Goal: Information Seeking & Learning: Learn about a topic

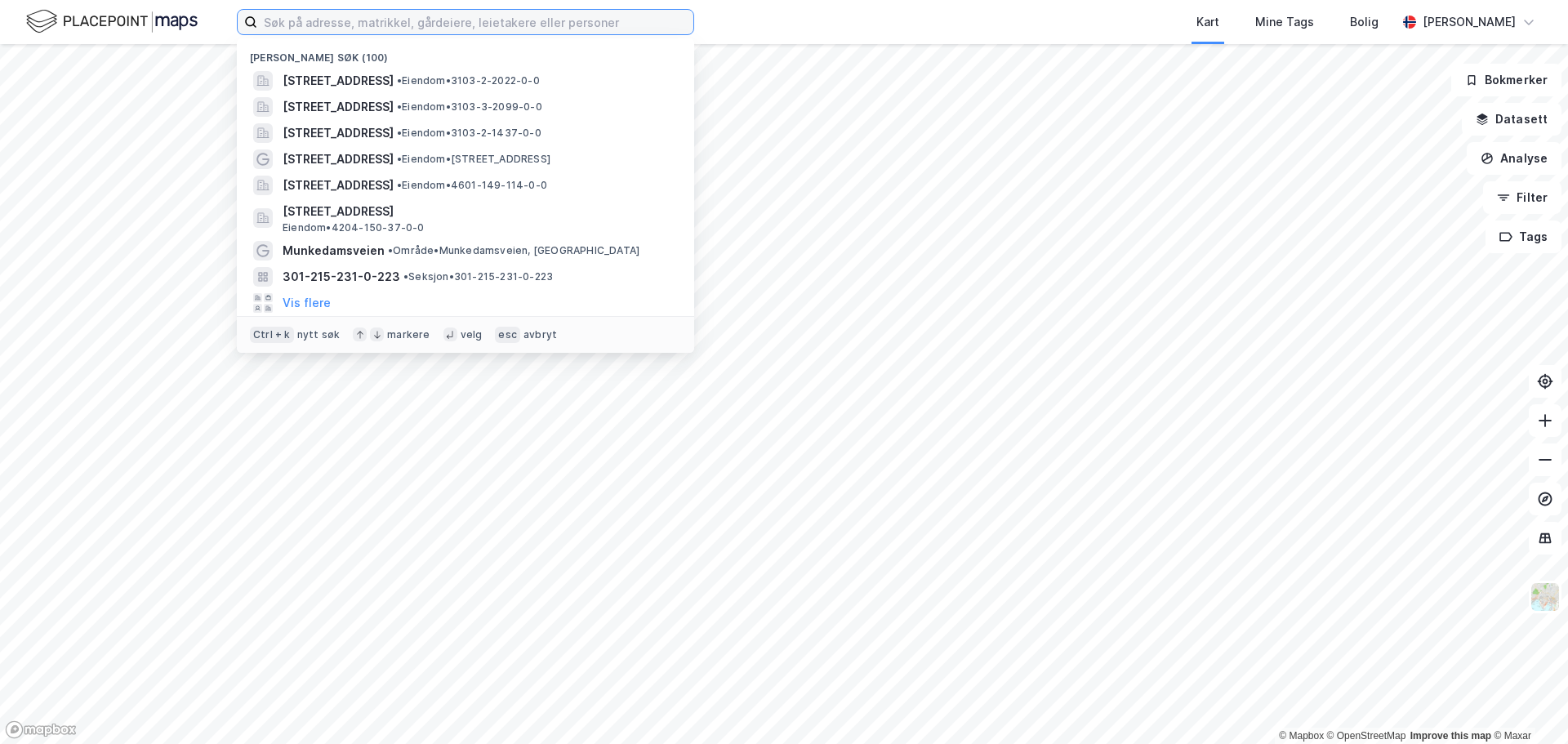
click at [406, 20] on input at bounding box center [476, 22] width 437 height 24
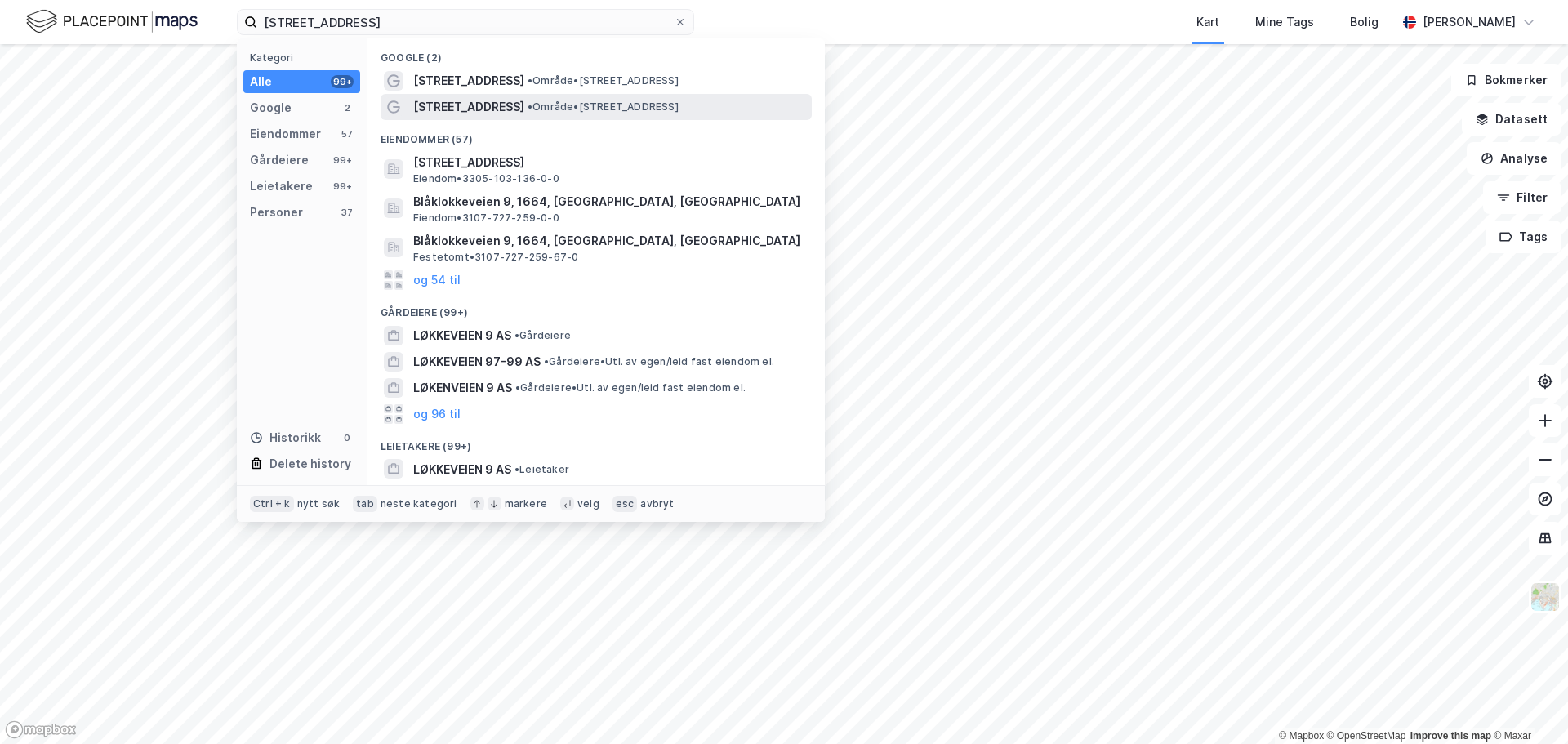
click at [427, 97] on span "[STREET_ADDRESS]" at bounding box center [468, 106] width 111 height 19
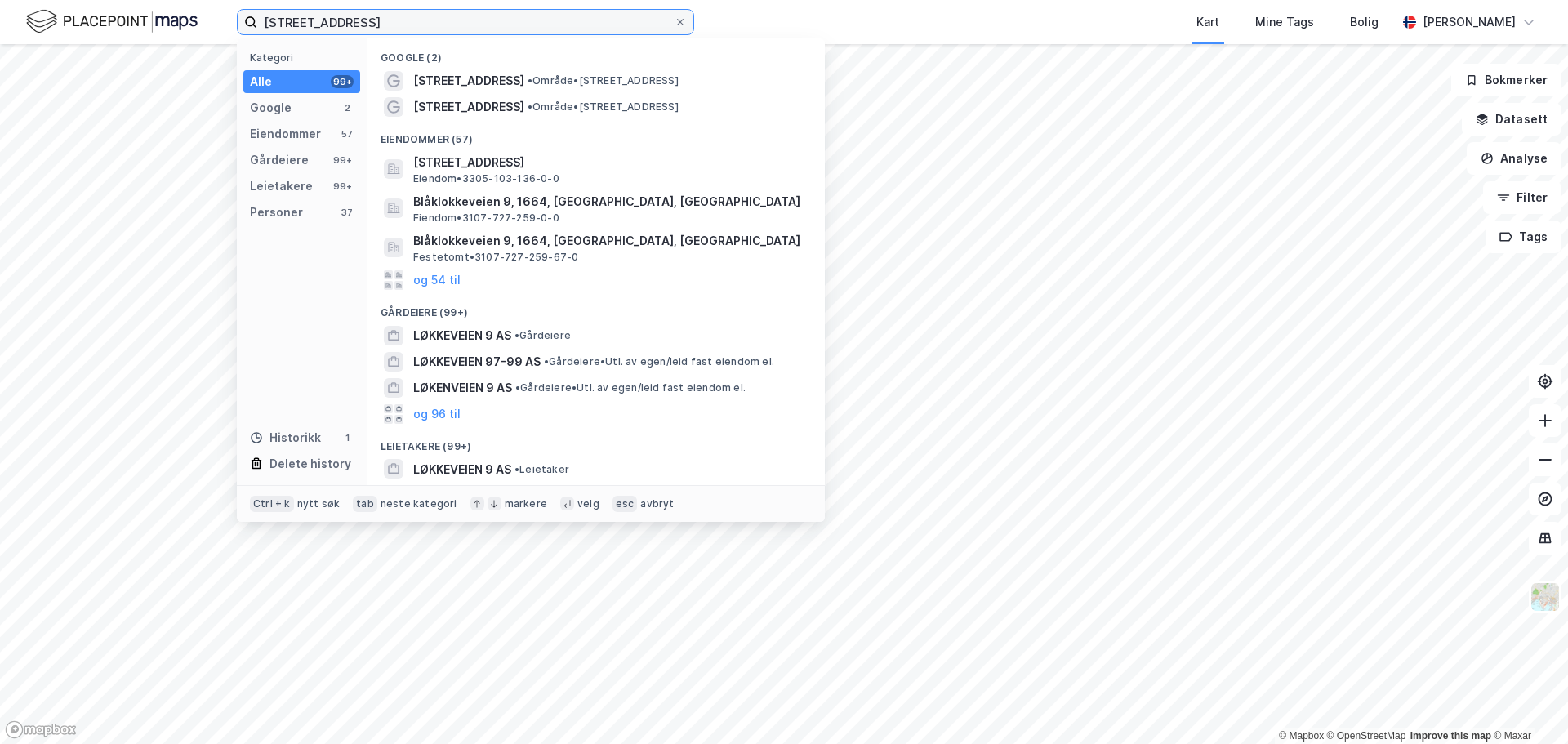
drag, startPoint x: 360, startPoint y: 18, endPoint x: 238, endPoint y: 8, distance: 122.4
click at [238, 8] on div "[STREET_ADDRESS] Kategori Alle 99+ Google 2 Eiendommer 57 Gårdeiere 99+ Leietak…" at bounding box center [784, 22] width 1568 height 44
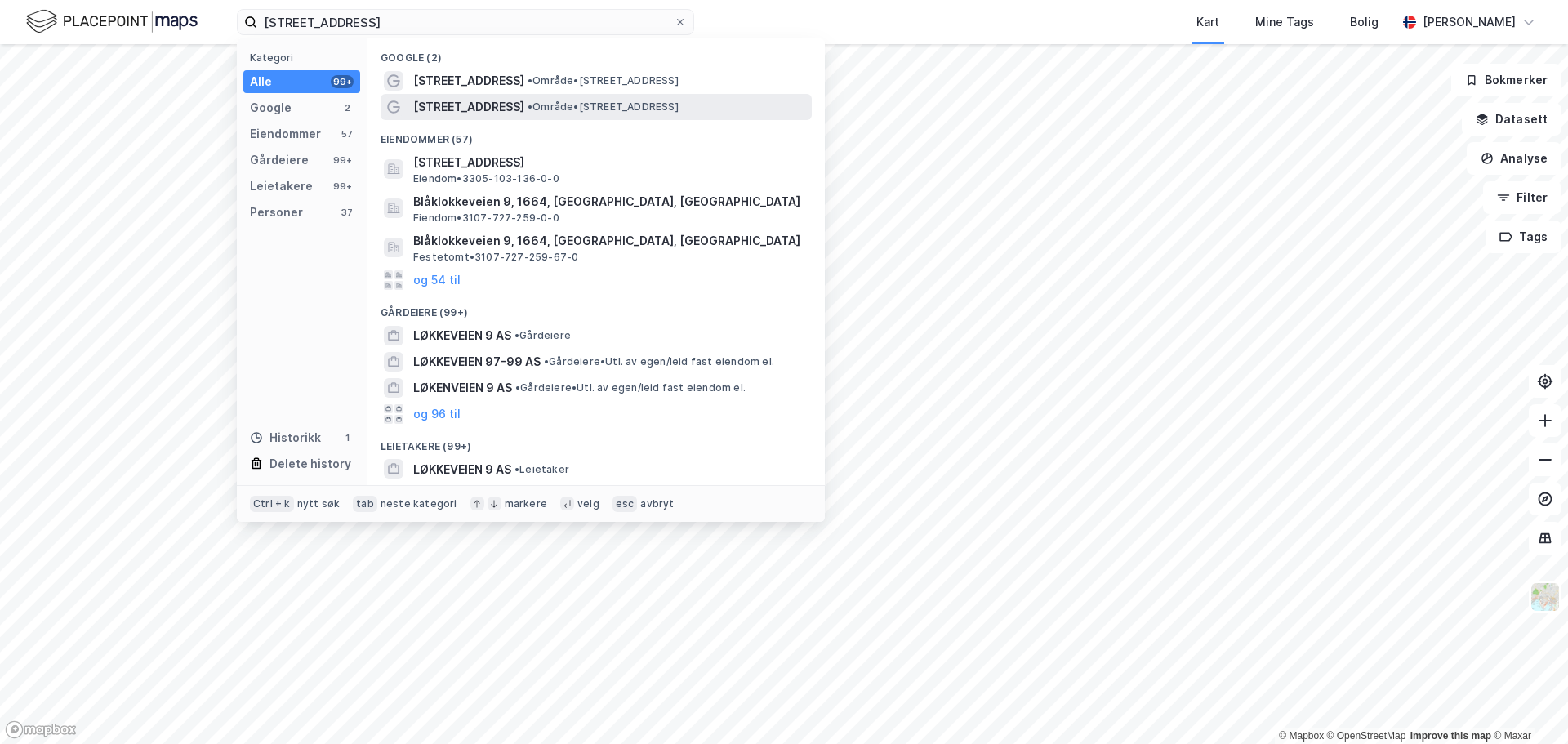
click at [466, 99] on span "[STREET_ADDRESS]" at bounding box center [468, 106] width 111 height 19
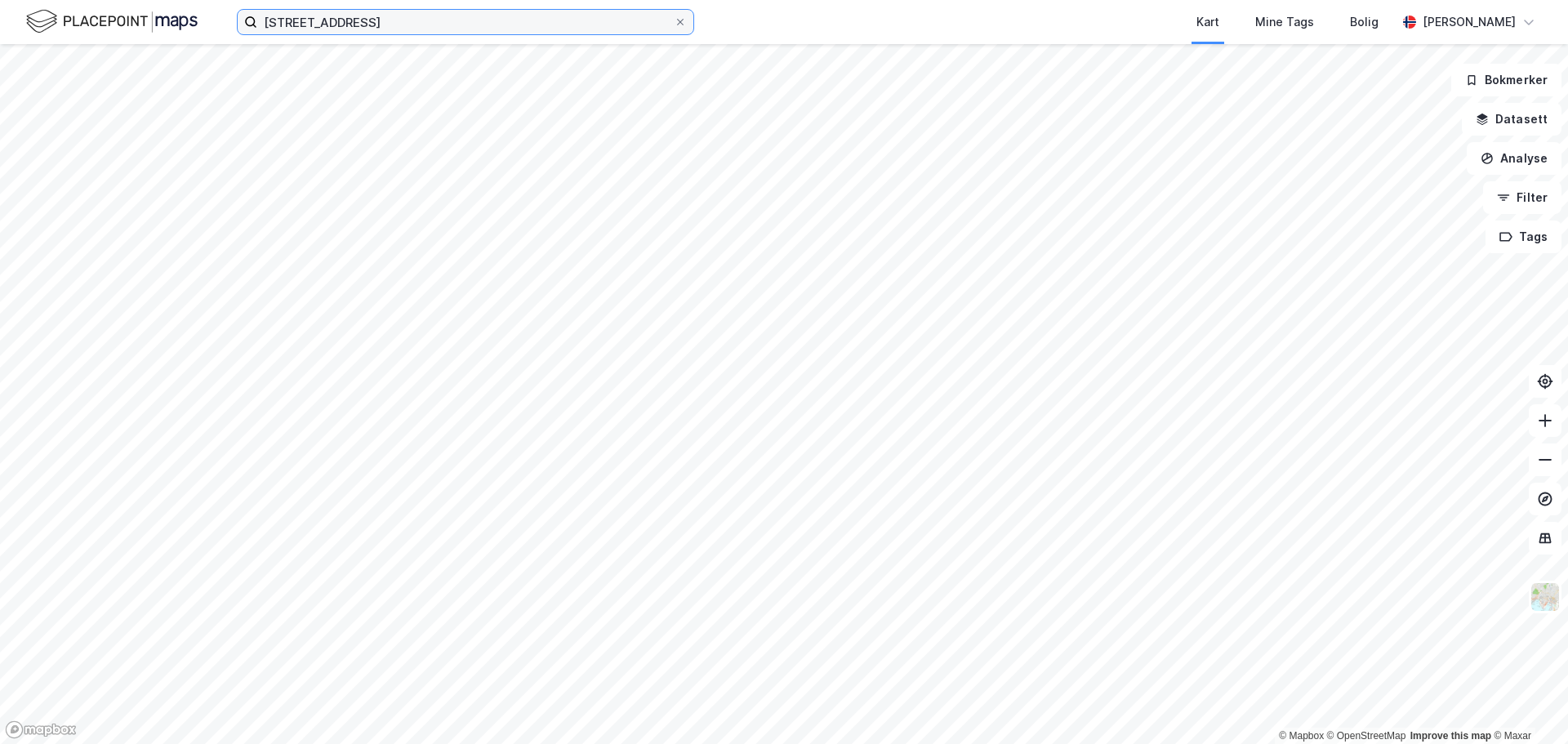
click at [407, 18] on input "[STREET_ADDRESS]" at bounding box center [466, 22] width 416 height 24
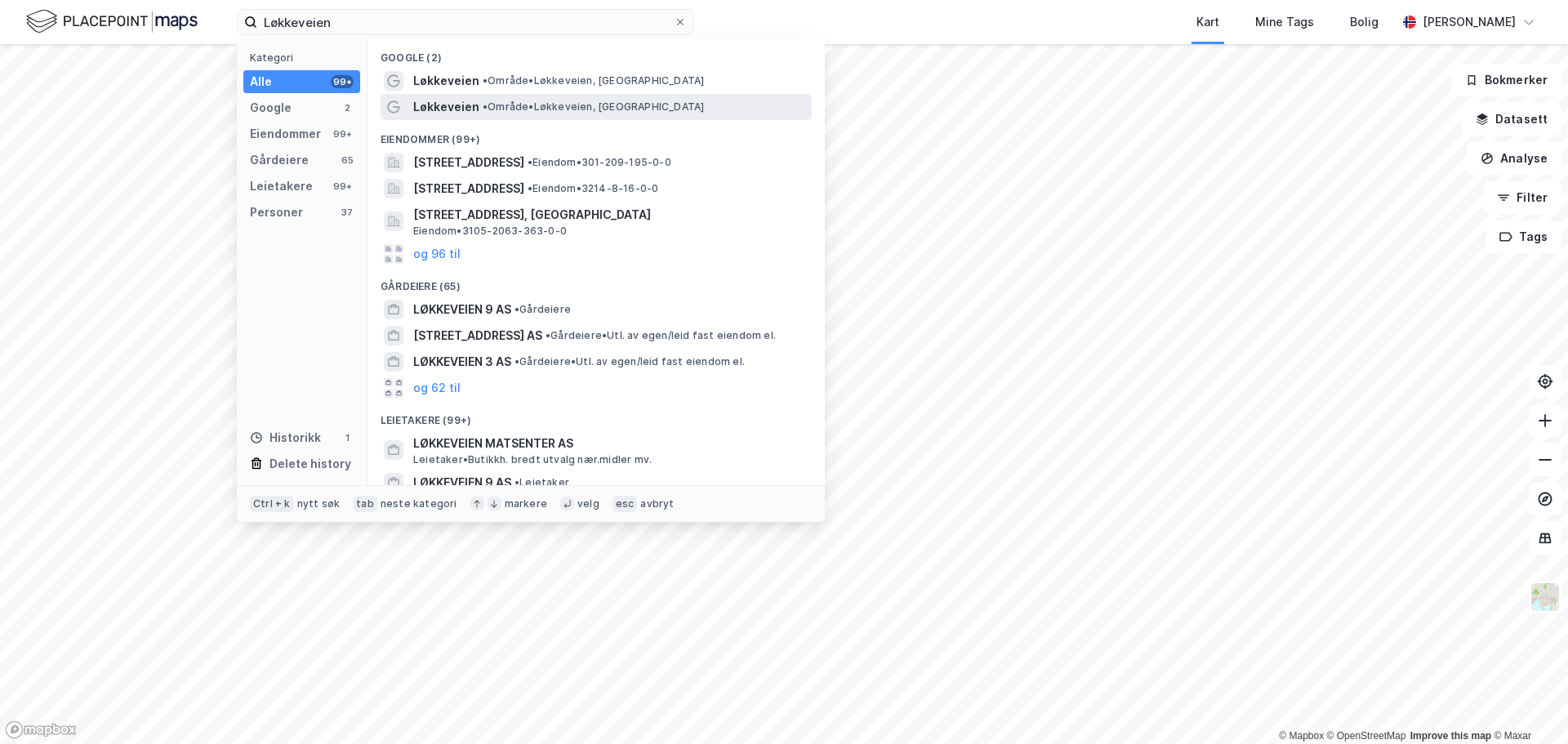
click at [483, 103] on span "•" at bounding box center [485, 106] width 5 height 13
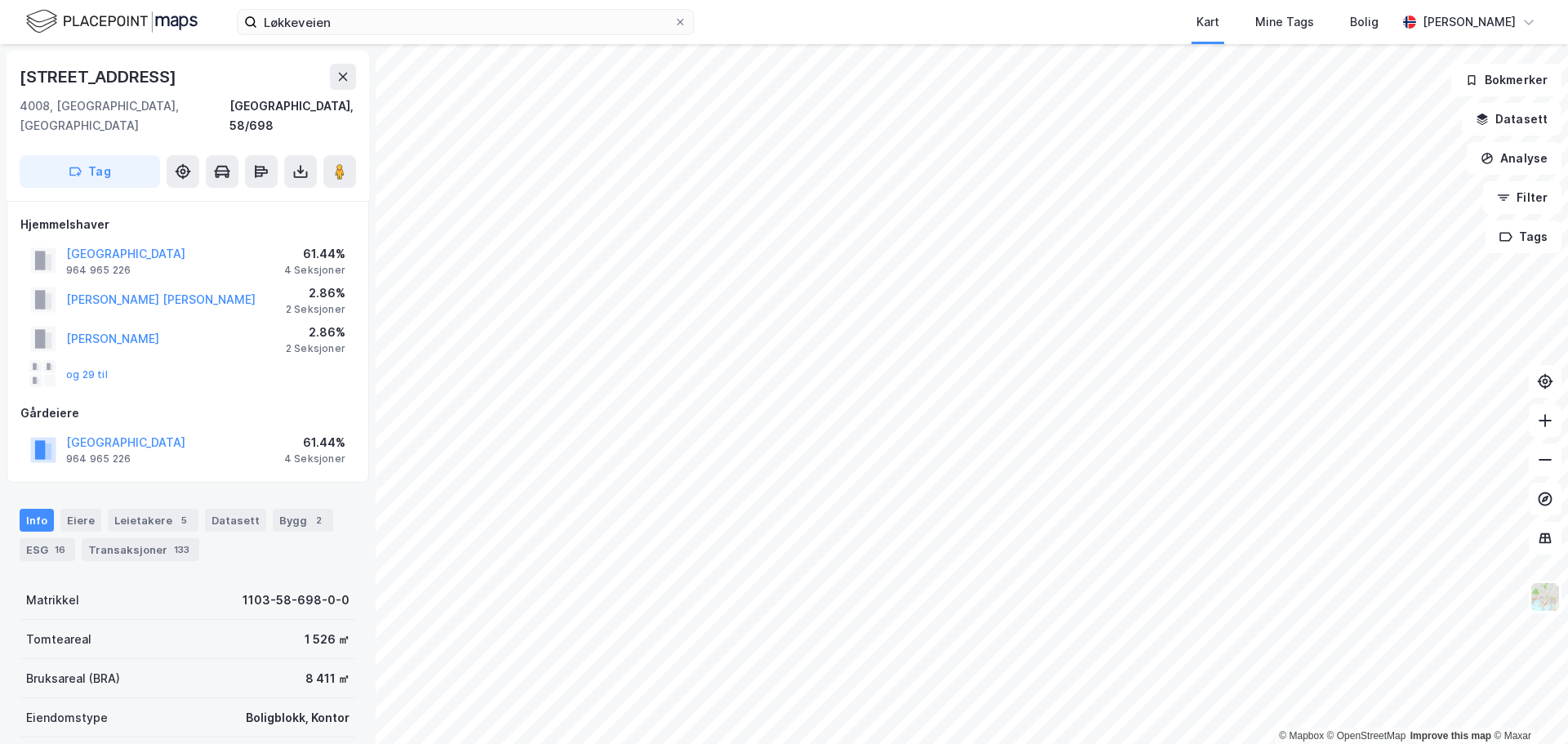
click at [769, 743] on html "Løkkeveien Kart Mine Tags Bolig [PERSON_NAME] © Mapbox © OpenStreetMap Improve …" at bounding box center [784, 372] width 1568 height 744
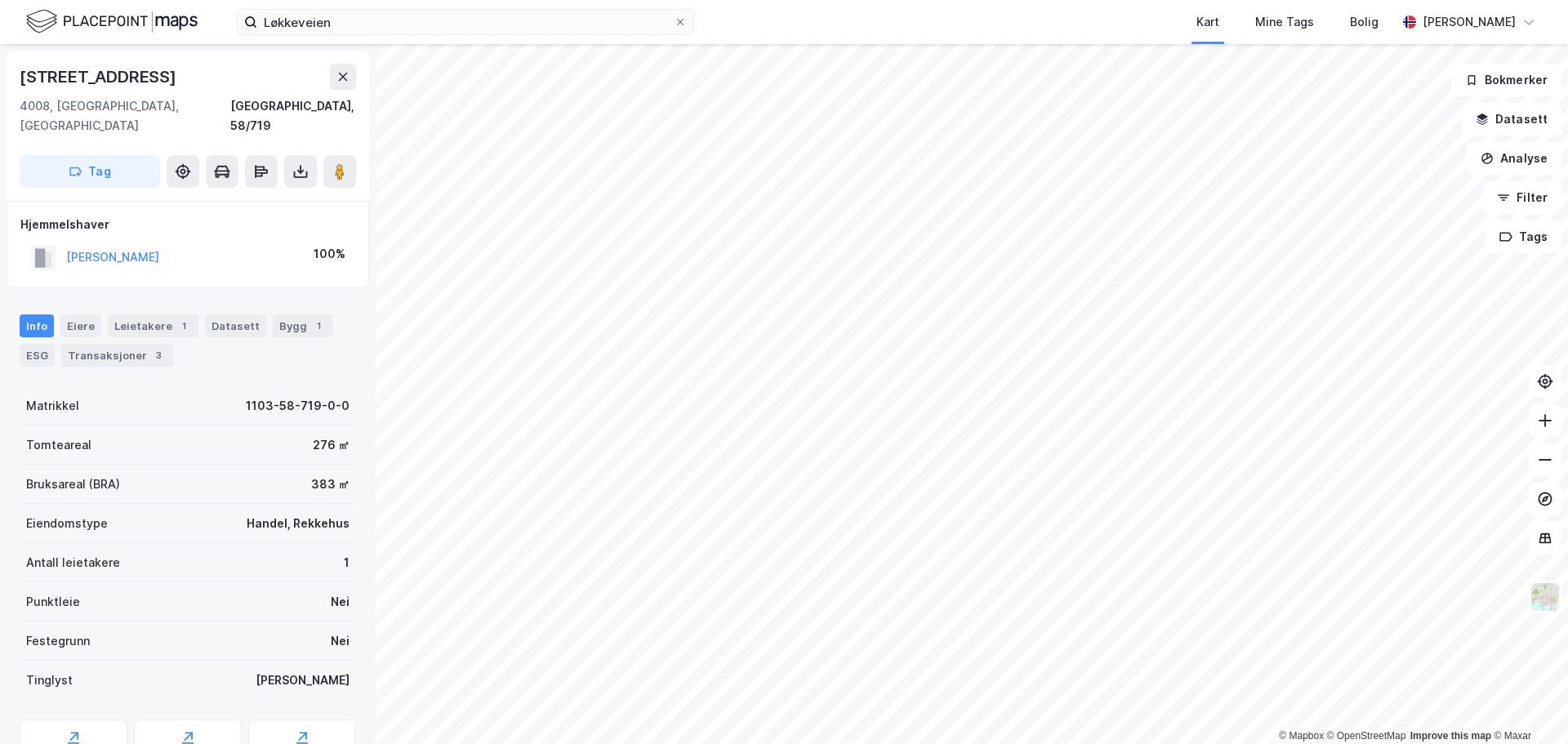
click at [421, 0] on html "Løkkeveien Kart Mine Tags Bolig [PERSON_NAME] © Mapbox © OpenStreetMap Improve …" at bounding box center [784, 372] width 1568 height 744
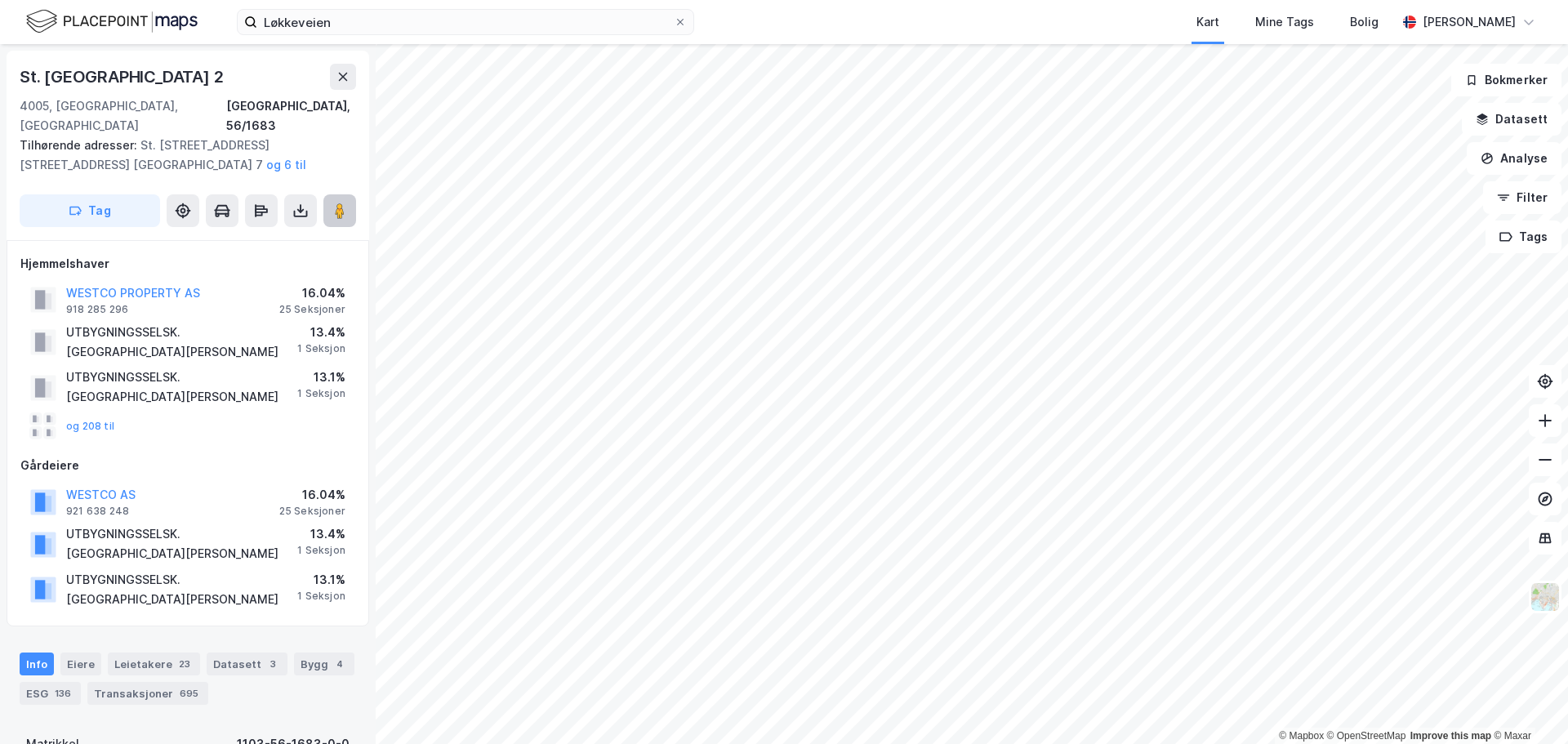
click at [341, 202] on image at bounding box center [340, 211] width 10 height 17
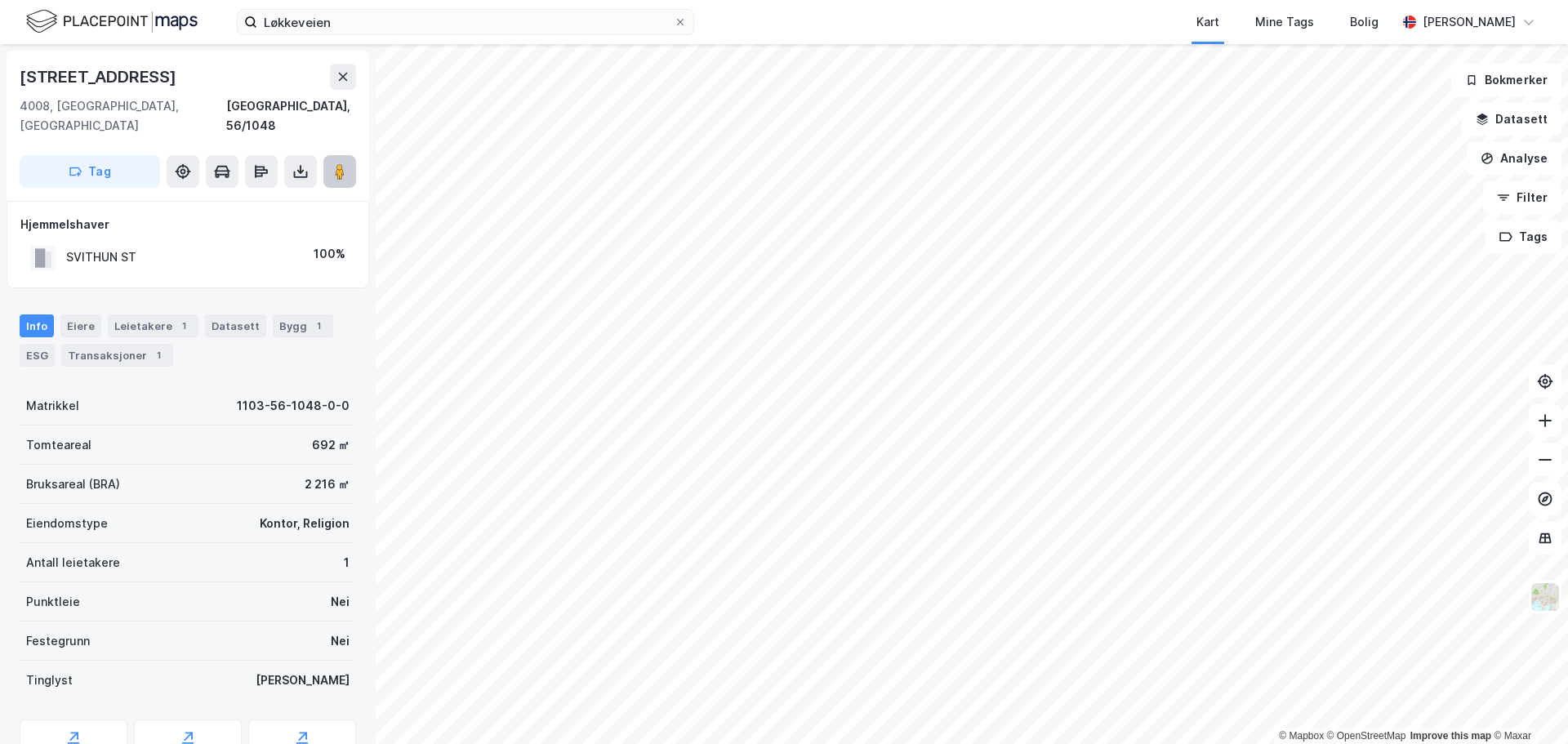
click at [335, 163] on icon at bounding box center [340, 171] width 17 height 17
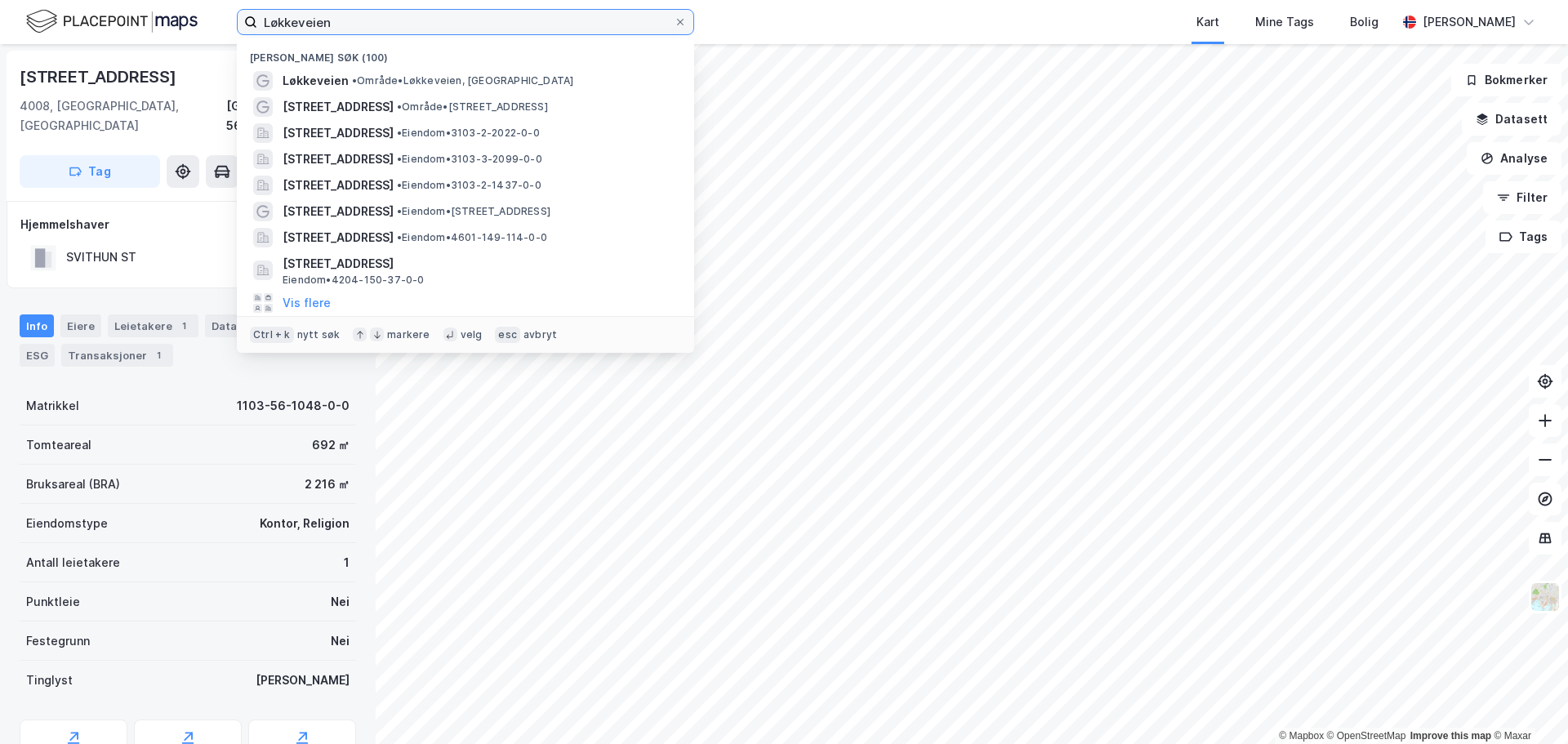
drag, startPoint x: 349, startPoint y: 23, endPoint x: 120, endPoint y: 7, distance: 229.6
click at [117, 7] on div "Løkkeveien Nylige søk (100) Løkkeveien • Område • [STREET_ADDRESS] • Område • […" at bounding box center [784, 22] width 1568 height 44
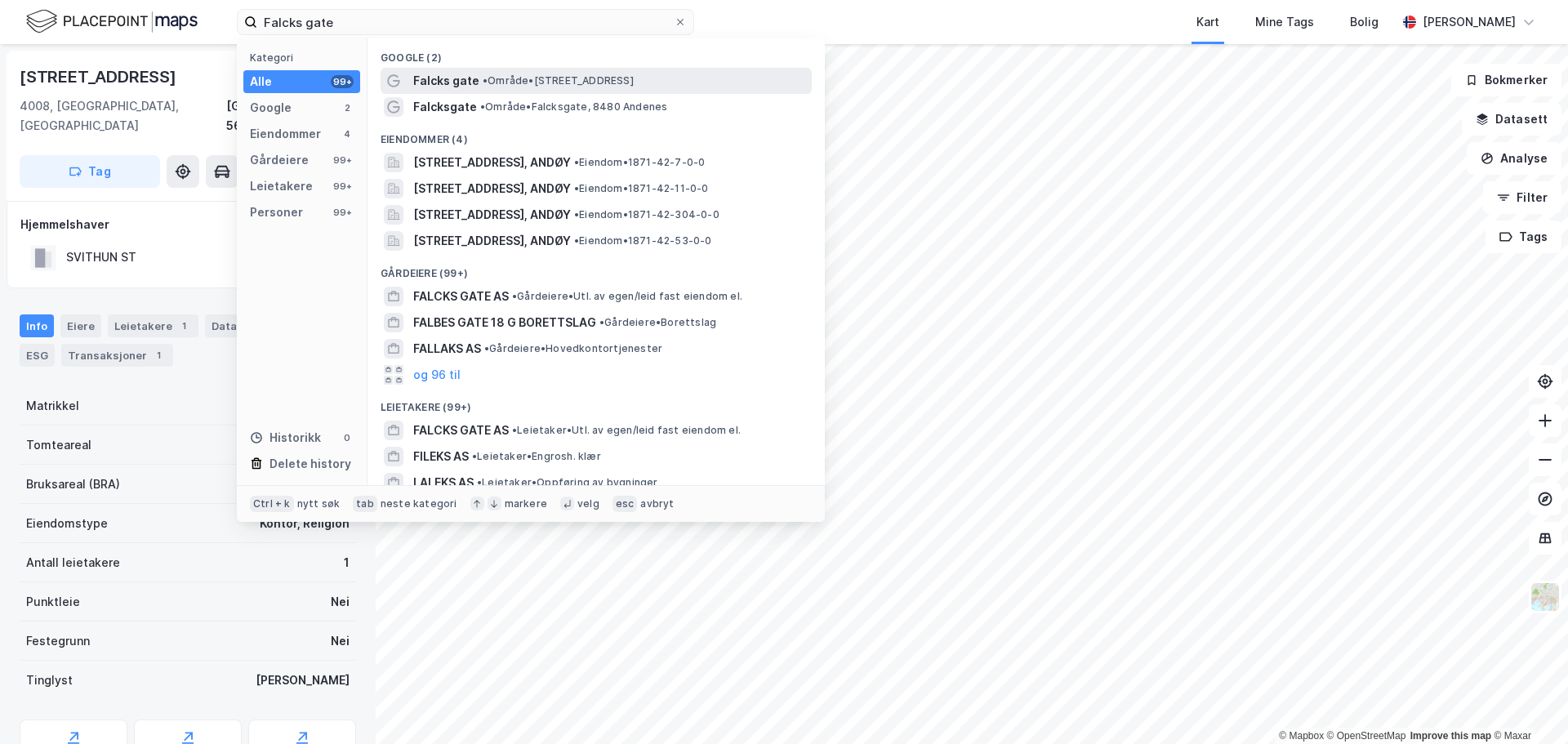
click at [567, 80] on span "• Område • [STREET_ADDRESS]" at bounding box center [558, 81] width 151 height 13
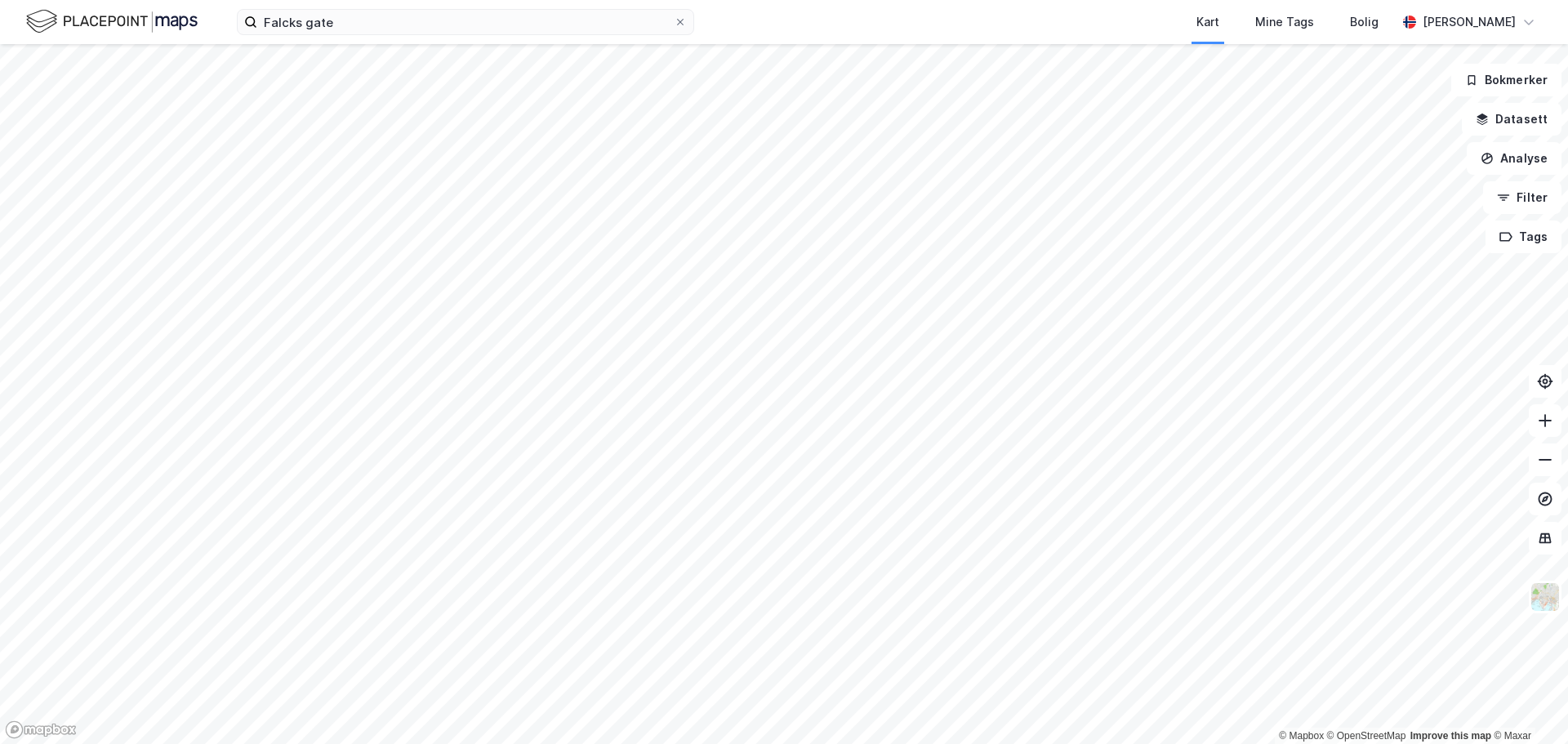
click at [668, 743] on html "Falcks gate Kart Mine Tags Bolig [PERSON_NAME] © Mapbox © OpenStreetMap Improve…" at bounding box center [784, 372] width 1568 height 744
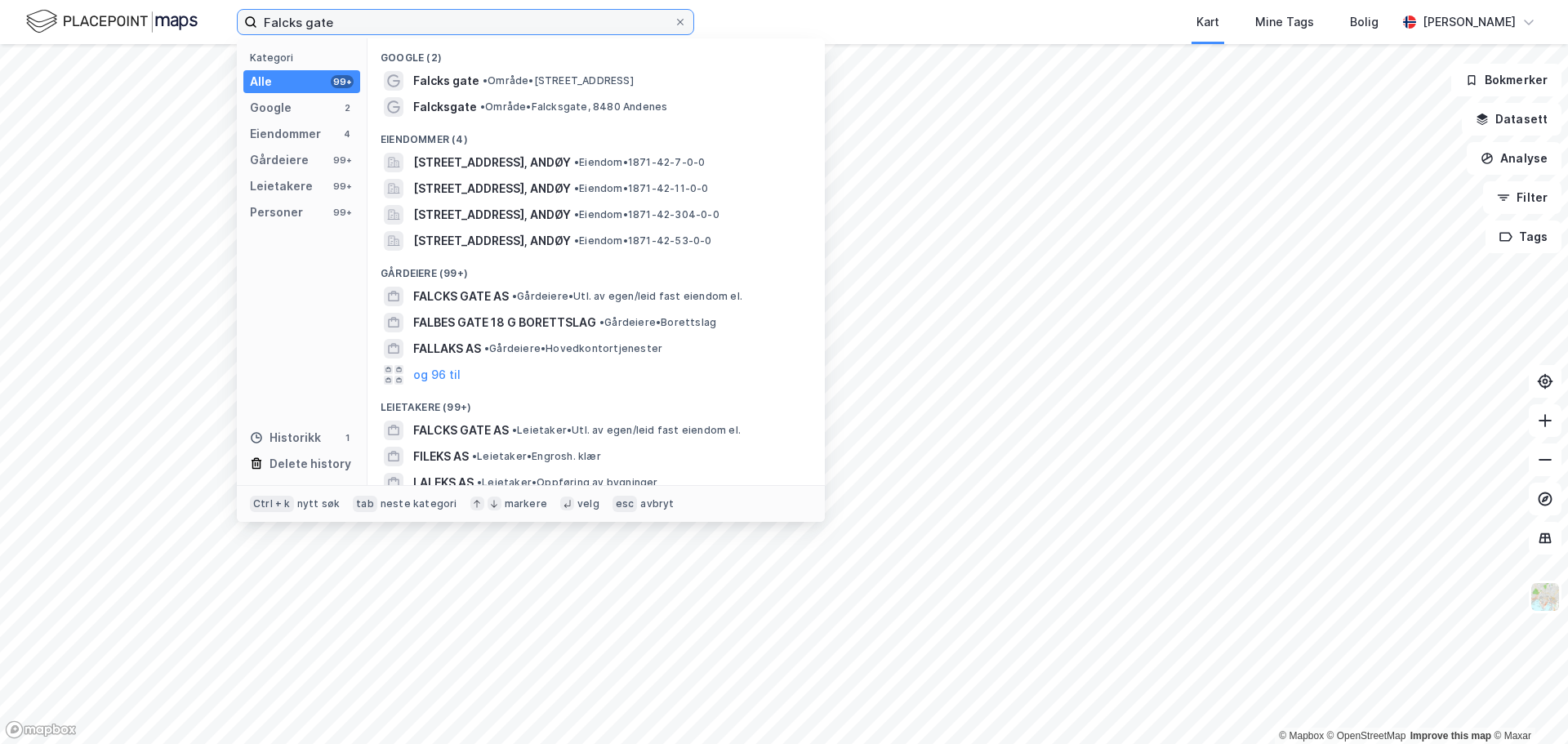
drag, startPoint x: 346, startPoint y: 18, endPoint x: 176, endPoint y: -15, distance: 173.2
click at [176, 0] on html "Falcks gate Kategori Alle 99+ Google 2 Eiendommer 4 Gårdeiere 99+ Leietakere 99…" at bounding box center [784, 372] width 1568 height 744
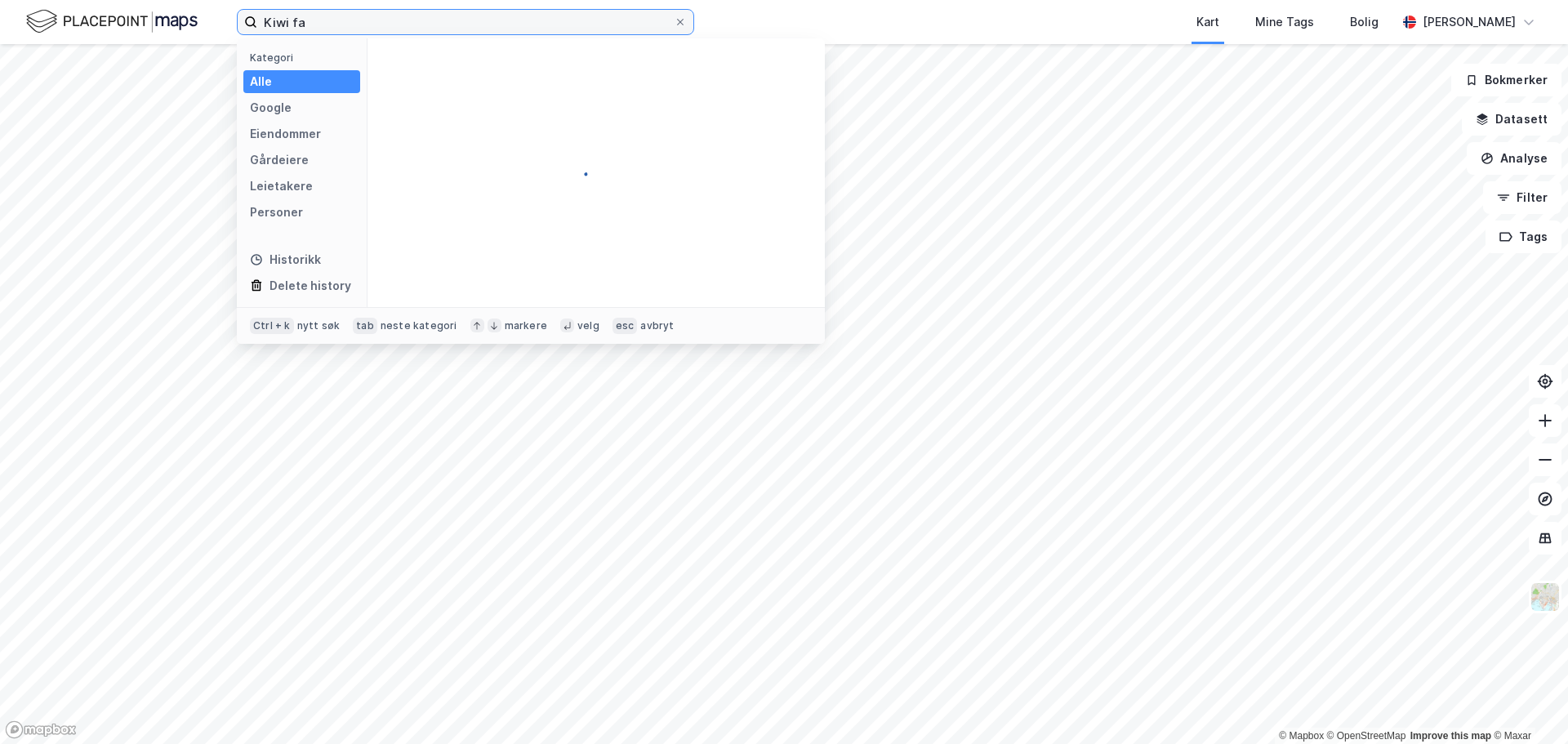
type input "Kiwi f"
